Goal: Navigation & Orientation: Find specific page/section

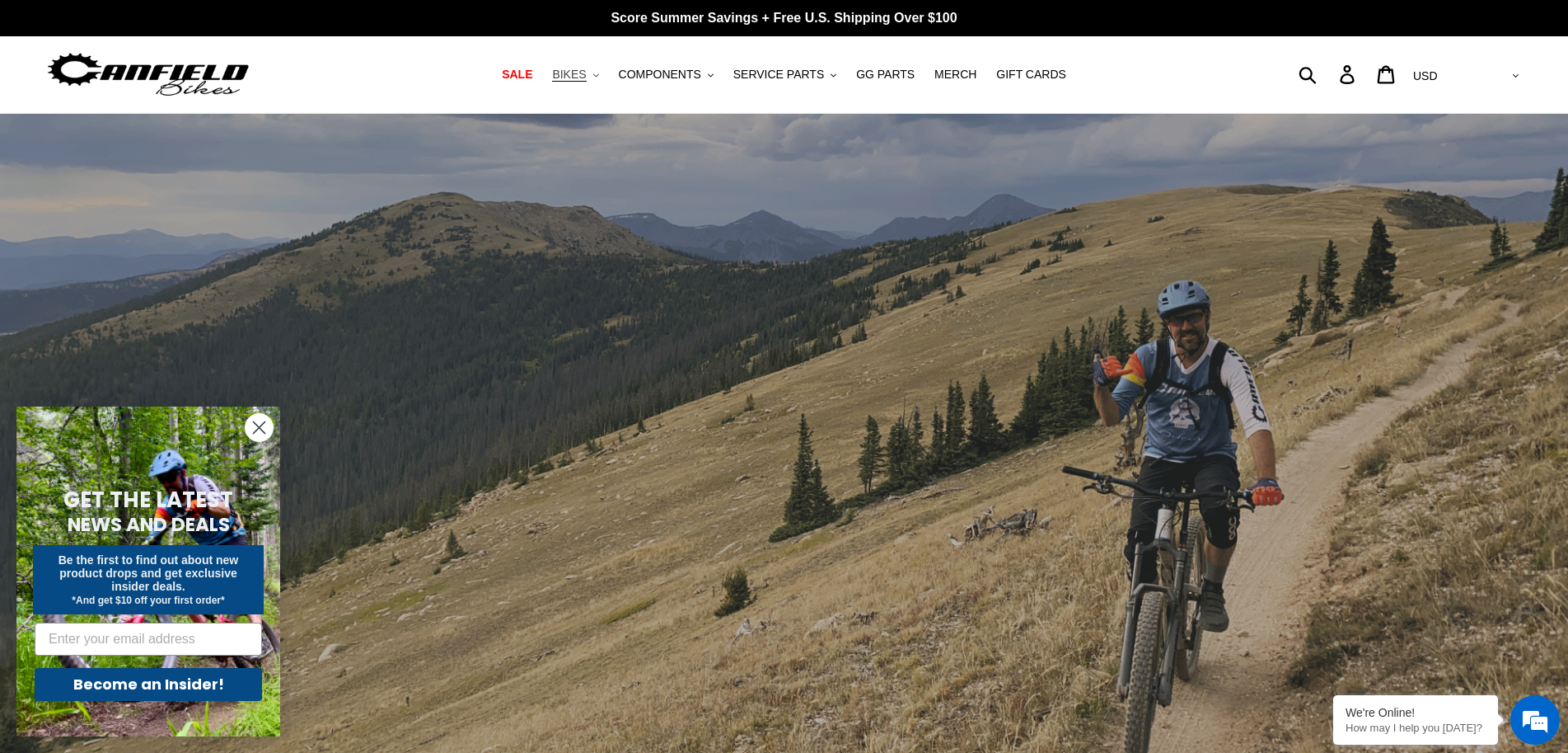
click at [586, 81] on span "BIKES" at bounding box center [569, 74] width 33 height 14
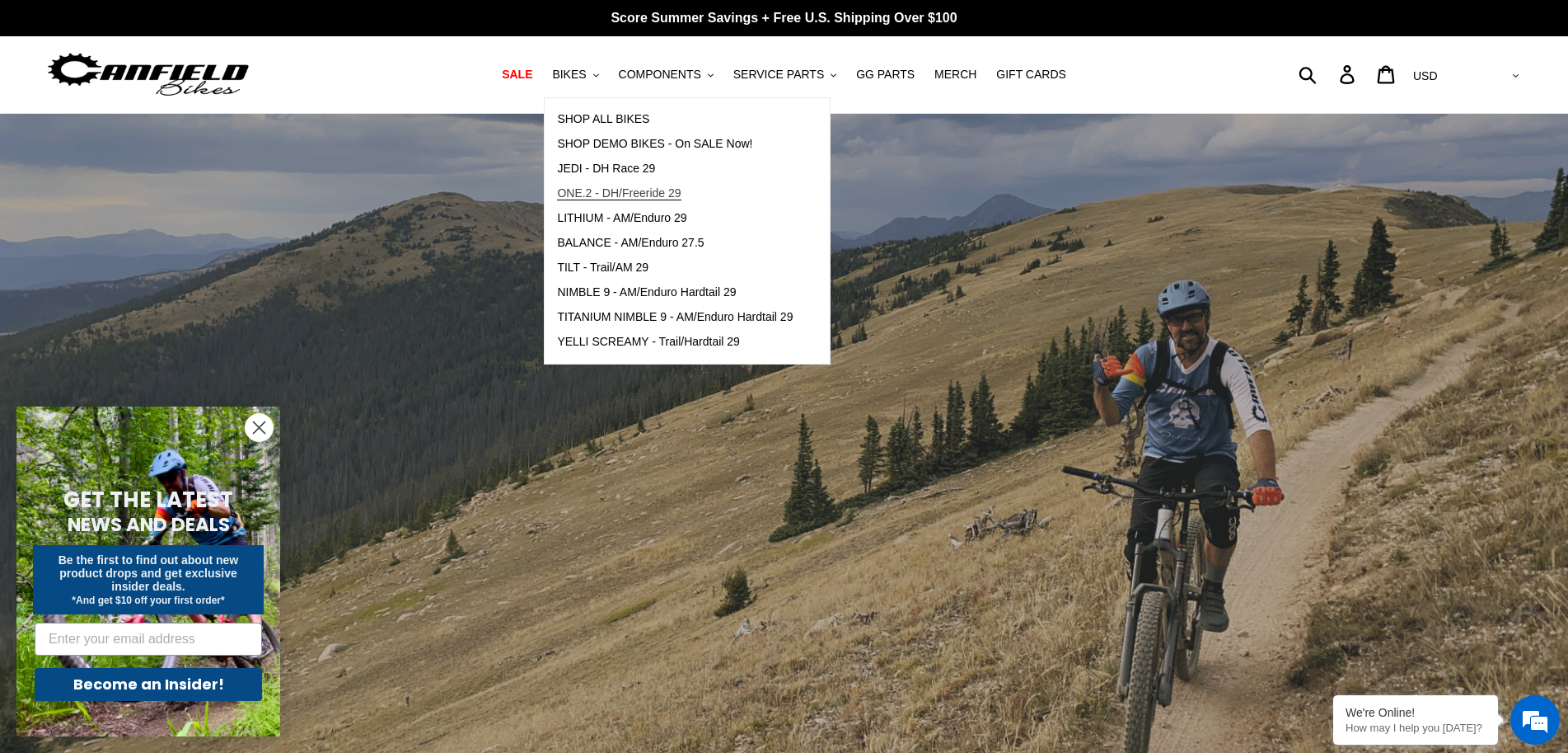
click at [647, 197] on span "ONE.2 - DH/Freeride 29" at bounding box center [619, 193] width 124 height 14
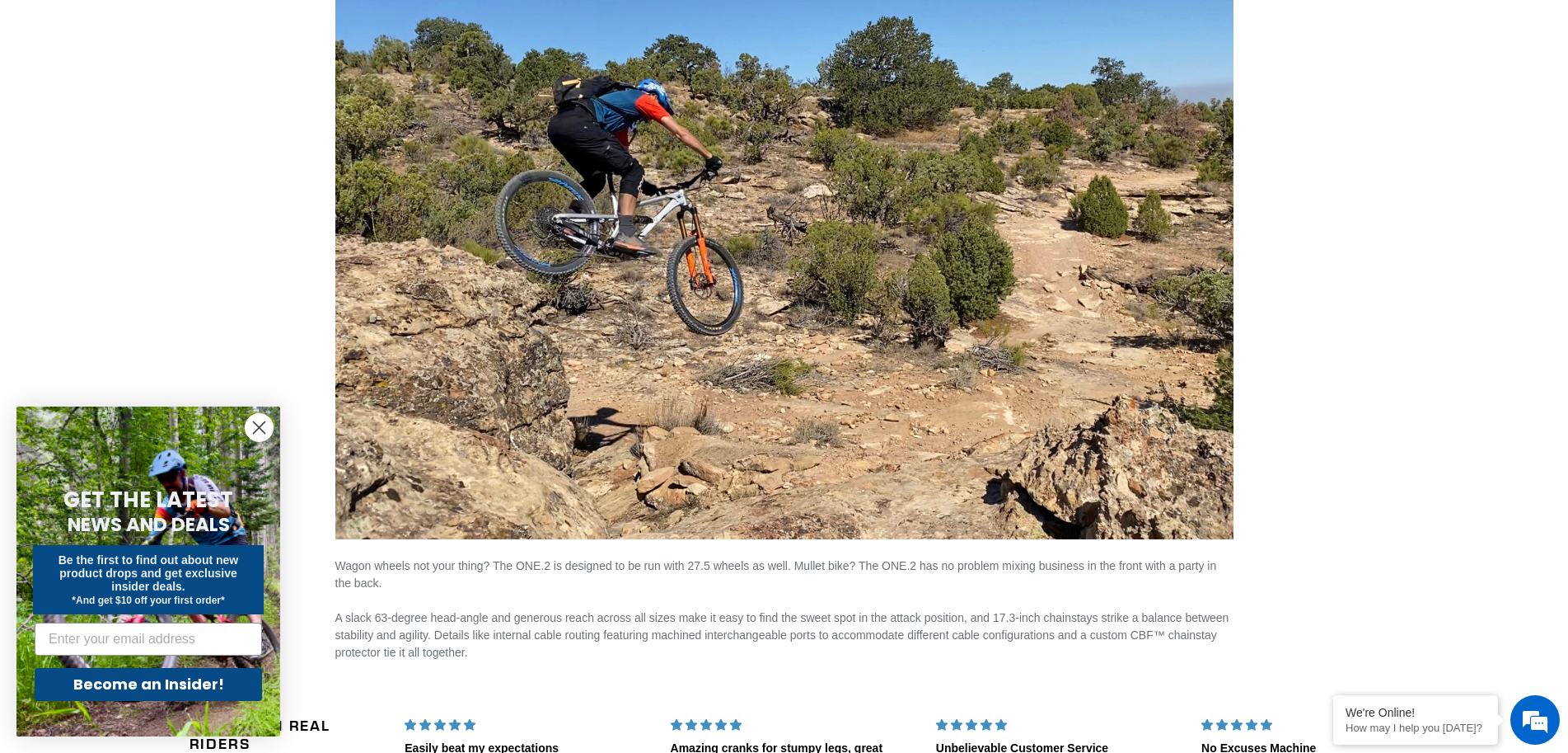
scroll to position [2306, 0]
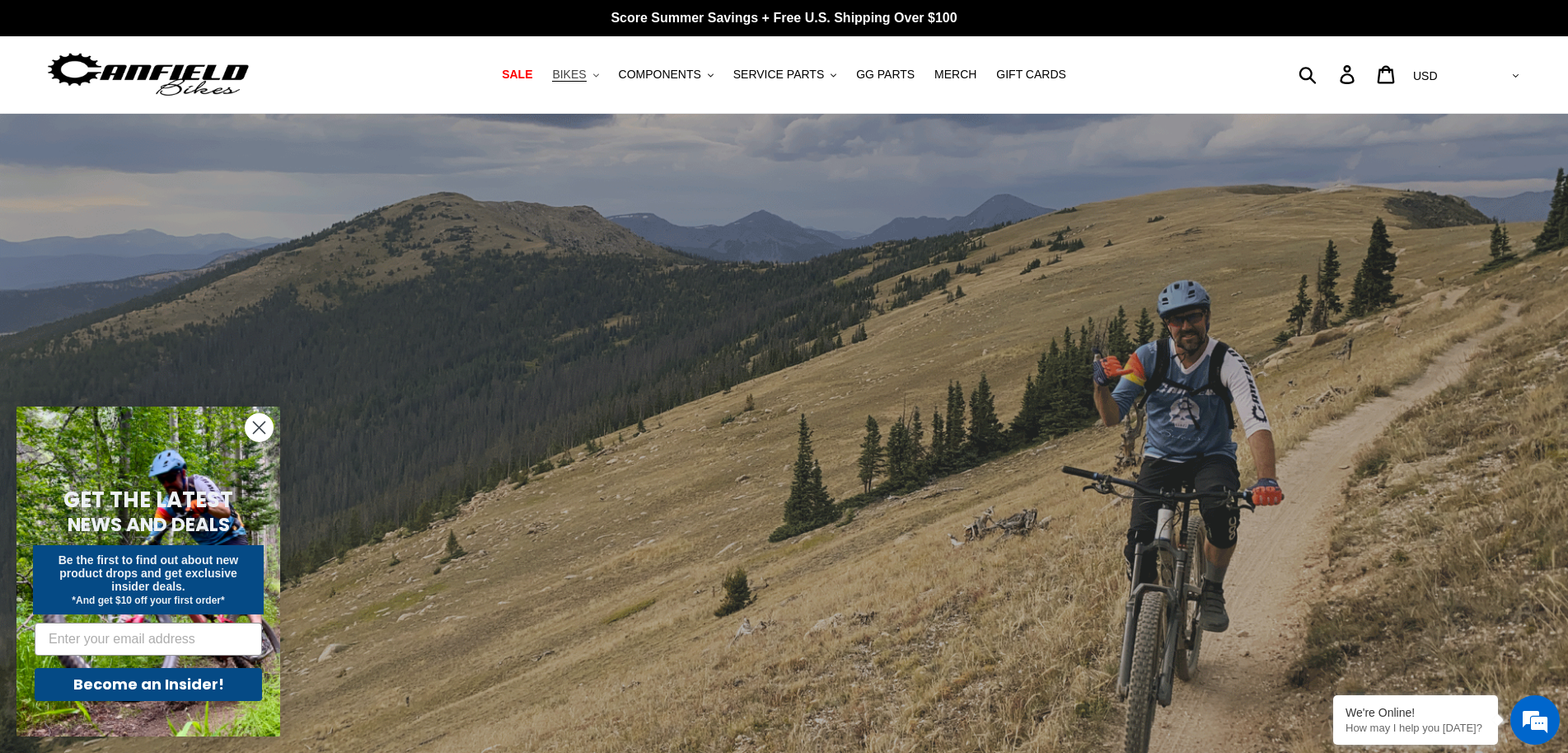
click at [586, 74] on span "BIKES" at bounding box center [569, 74] width 33 height 14
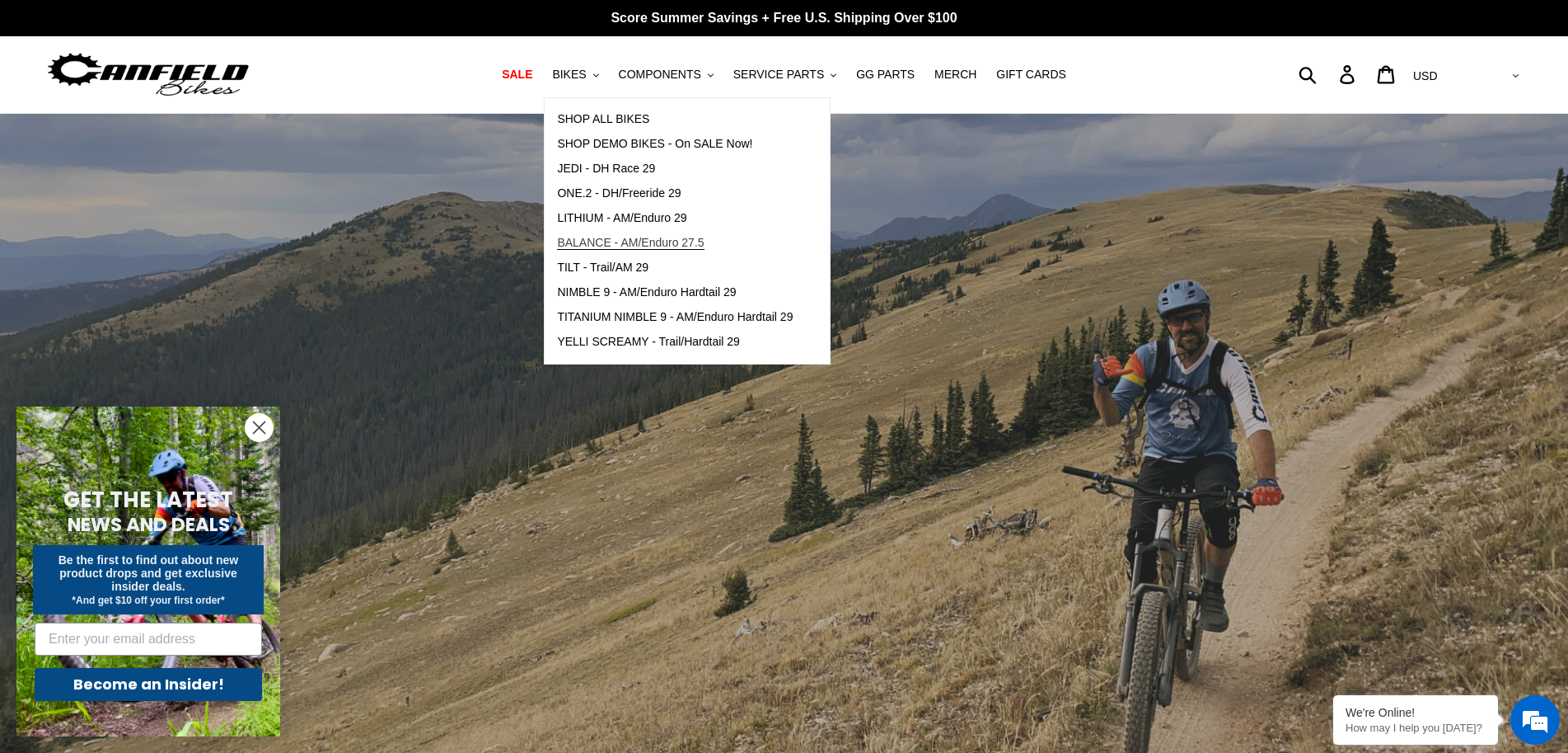
click at [674, 245] on span "BALANCE - AM/Enduro 27.5" at bounding box center [631, 242] width 147 height 14
